Goal: Information Seeking & Learning: Check status

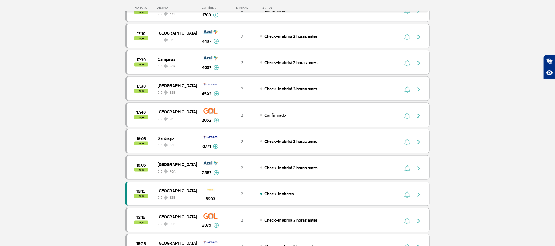
scroll to position [370, 0]
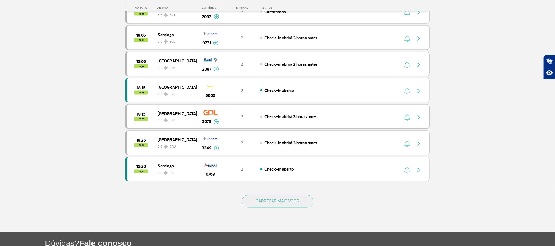
scroll to position [452, 0]
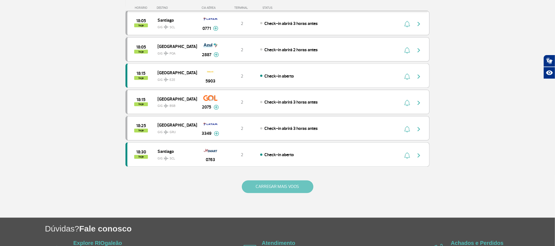
click at [278, 193] on button "CARREGAR MAIS VOOS" at bounding box center [277, 186] width 71 height 13
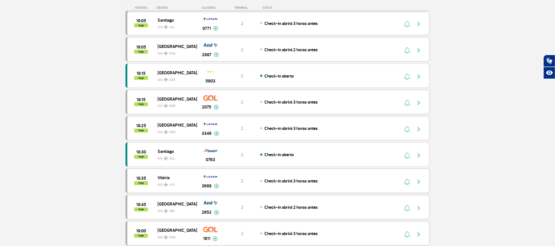
click at [76, 106] on section "Página Inicial > Voos > Painel de Voos Painel de Voos Partidas Chegadas 15:25 h…" at bounding box center [277, 159] width 555 height 1168
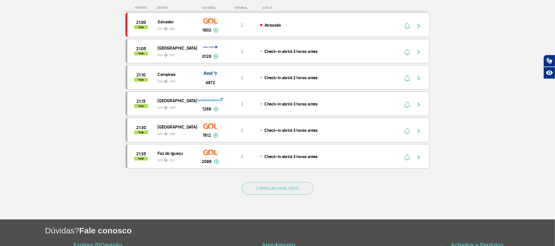
scroll to position [986, 0]
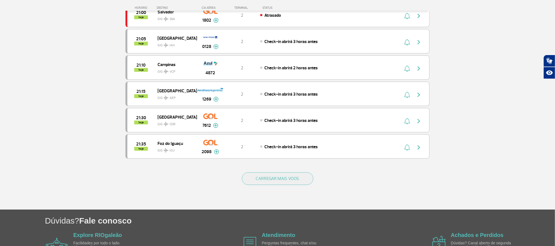
click at [302, 192] on div "CARREGAR MAIS VOOS" at bounding box center [277, 187] width 304 height 44
click at [277, 185] on button "CARREGAR MAIS VOOS" at bounding box center [277, 178] width 71 height 13
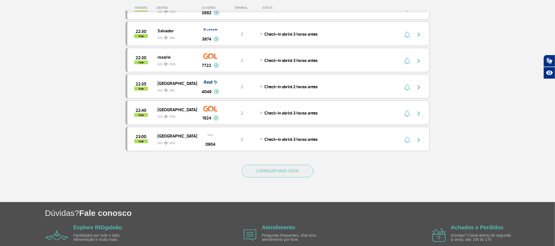
scroll to position [1520, 0]
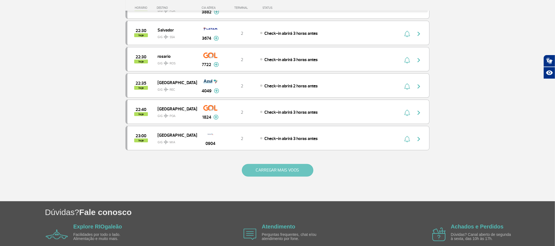
click at [269, 177] on button "CARREGAR MAIS VOOS" at bounding box center [277, 170] width 71 height 13
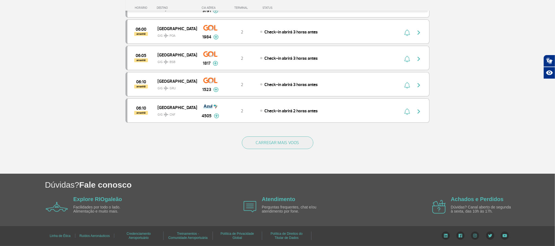
scroll to position [2095, 0]
click at [259, 149] on button "CARREGAR MAIS VOOS" at bounding box center [277, 142] width 71 height 13
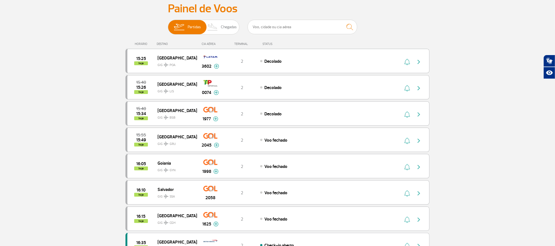
scroll to position [0, 0]
